Goal: Information Seeking & Learning: Learn about a topic

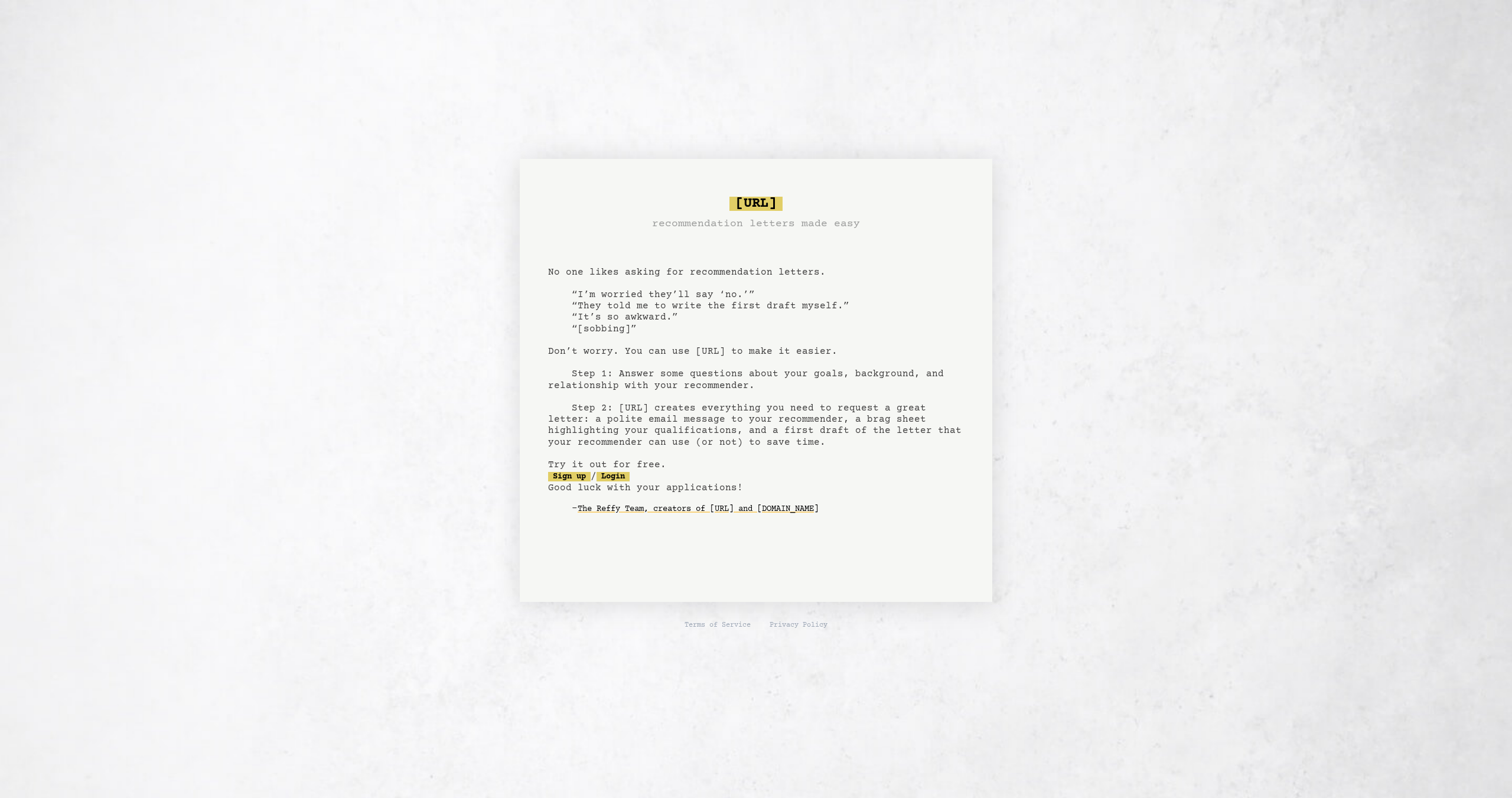
click at [771, 227] on h3 "recommendation letters made easy" at bounding box center [756, 224] width 208 height 17
drag, startPoint x: 660, startPoint y: 229, endPoint x: 790, endPoint y: 239, distance: 130.4
click at [777, 238] on pre "[URL] recommendation letters made easy No one likes asking for recommendation l…" at bounding box center [756, 364] width 416 height 346
click at [795, 249] on pre "[URL] recommendation letters made easy No one likes asking for recommendation l…" at bounding box center [756, 364] width 416 height 346
drag, startPoint x: 569, startPoint y: 277, endPoint x: 719, endPoint y: 311, distance: 153.8
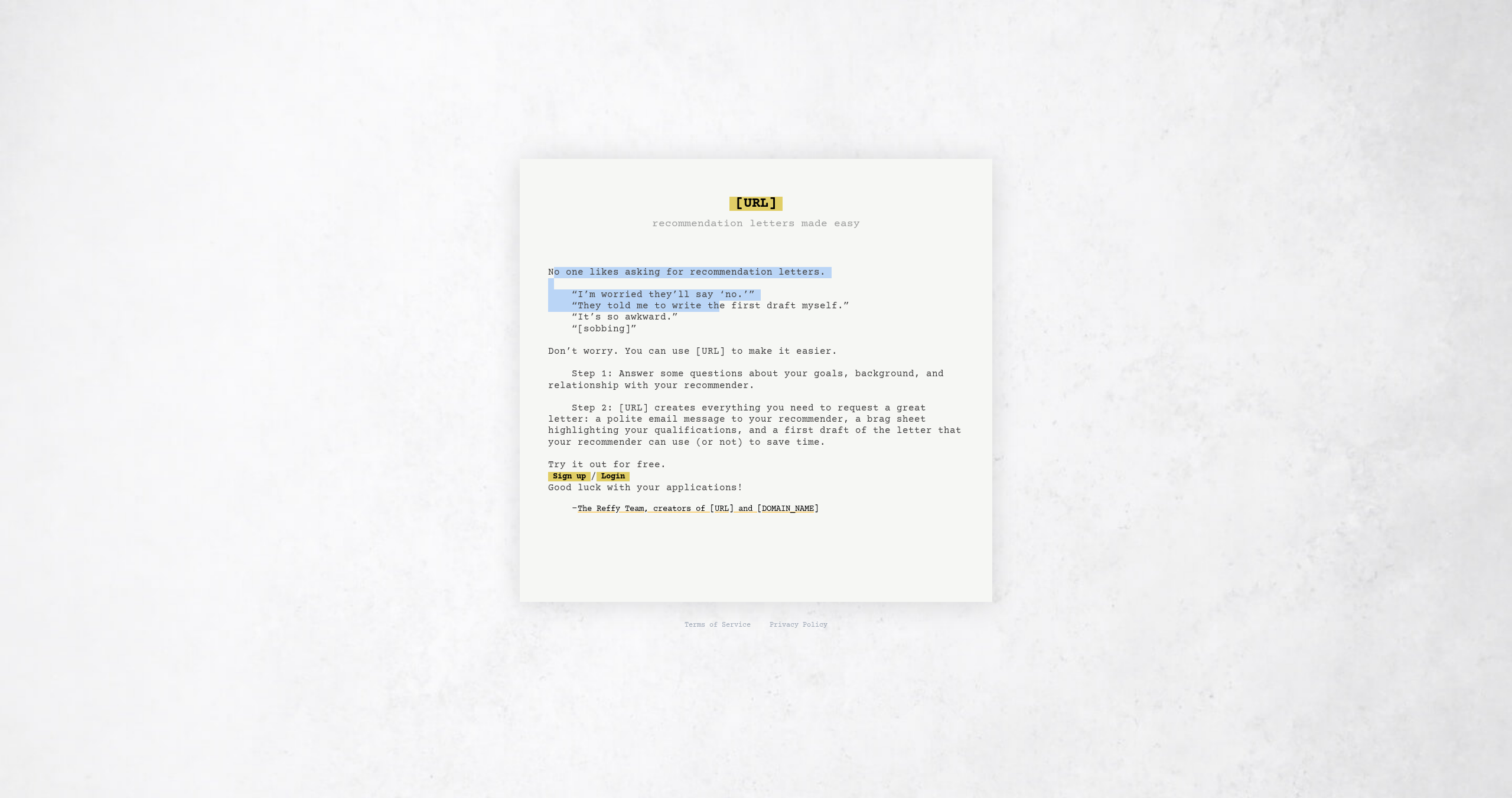
click at [714, 307] on pre "[URL] recommendation letters made easy No one likes asking for recommendation l…" at bounding box center [756, 364] width 416 height 346
click at [706, 328] on pre "[URL] recommendation letters made easy No one likes asking for recommendation l…" at bounding box center [756, 364] width 416 height 346
drag, startPoint x: 578, startPoint y: 294, endPoint x: 702, endPoint y: 313, distance: 125.4
click at [691, 313] on pre "[URL] recommendation letters made easy No one likes asking for recommendation l…" at bounding box center [756, 364] width 416 height 346
click at [691, 316] on pre "[URL] recommendation letters made easy No one likes asking for recommendation l…" at bounding box center [756, 364] width 416 height 346
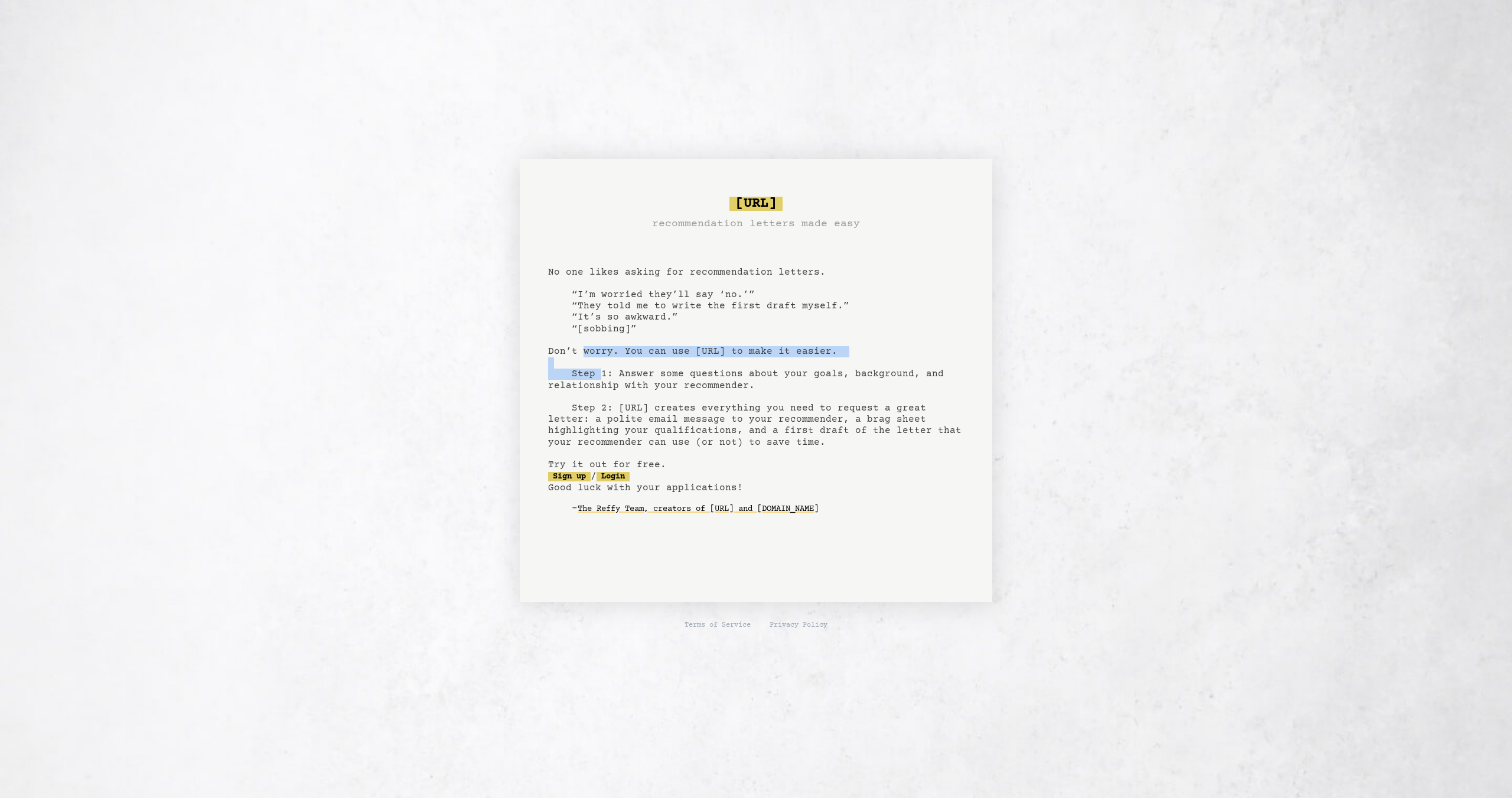
drag, startPoint x: 581, startPoint y: 351, endPoint x: 690, endPoint y: 359, distance: 109.3
click at [690, 359] on pre "[URL] recommendation letters made easy No one likes asking for recommendation l…" at bounding box center [756, 364] width 416 height 346
click at [640, 357] on pre "[URL] recommendation letters made easy No one likes asking for recommendation l…" at bounding box center [756, 364] width 416 height 346
click at [626, 395] on pre "[URL] recommendation letters made easy No one likes asking for recommendation l…" at bounding box center [756, 364] width 416 height 346
click at [640, 517] on link "The Reffy Team, creators of [URL] and [DOMAIN_NAME]" at bounding box center [698, 509] width 241 height 19
